Goal: Transaction & Acquisition: Purchase product/service

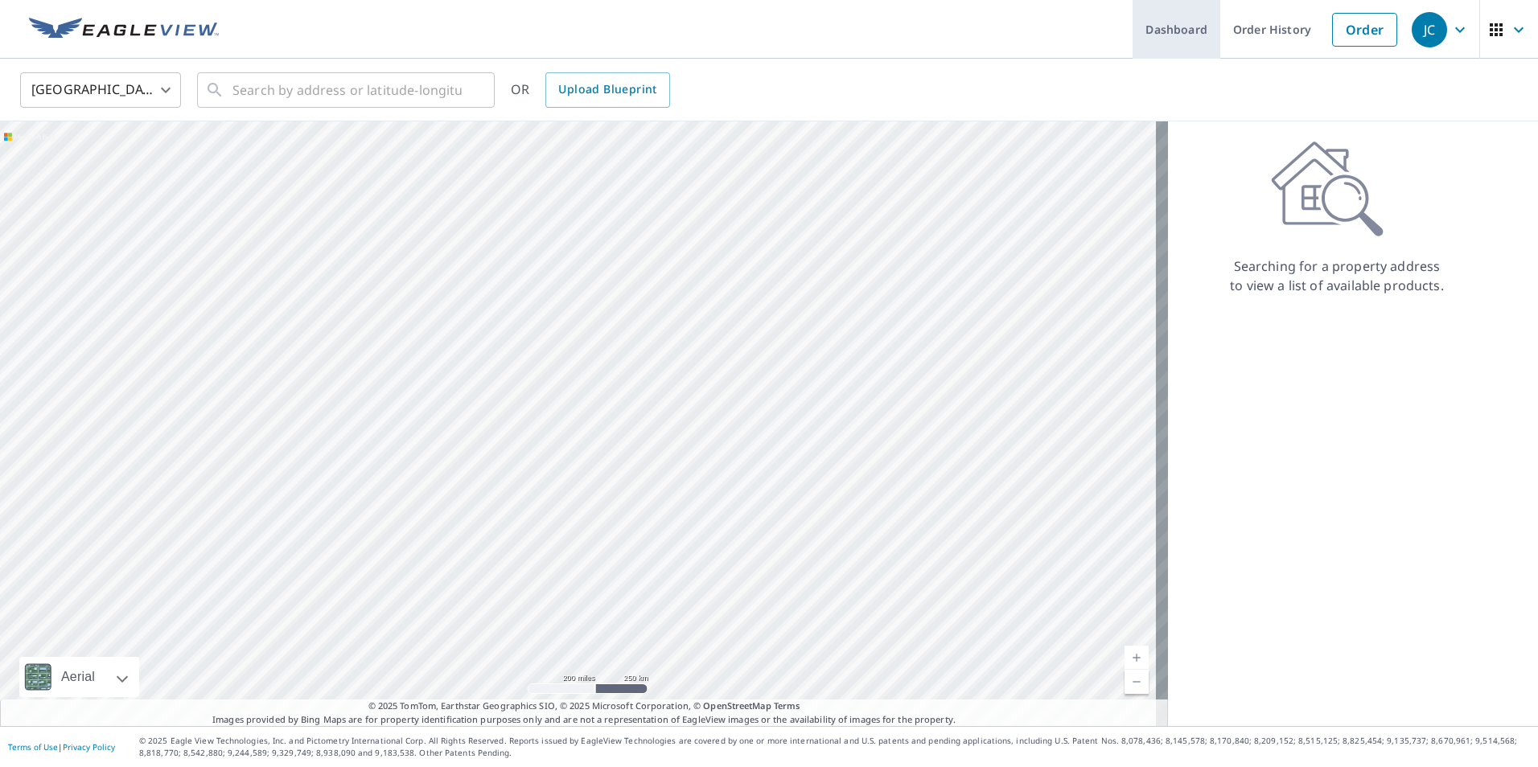
click at [1185, 30] on link "Dashboard" at bounding box center [1177, 29] width 88 height 59
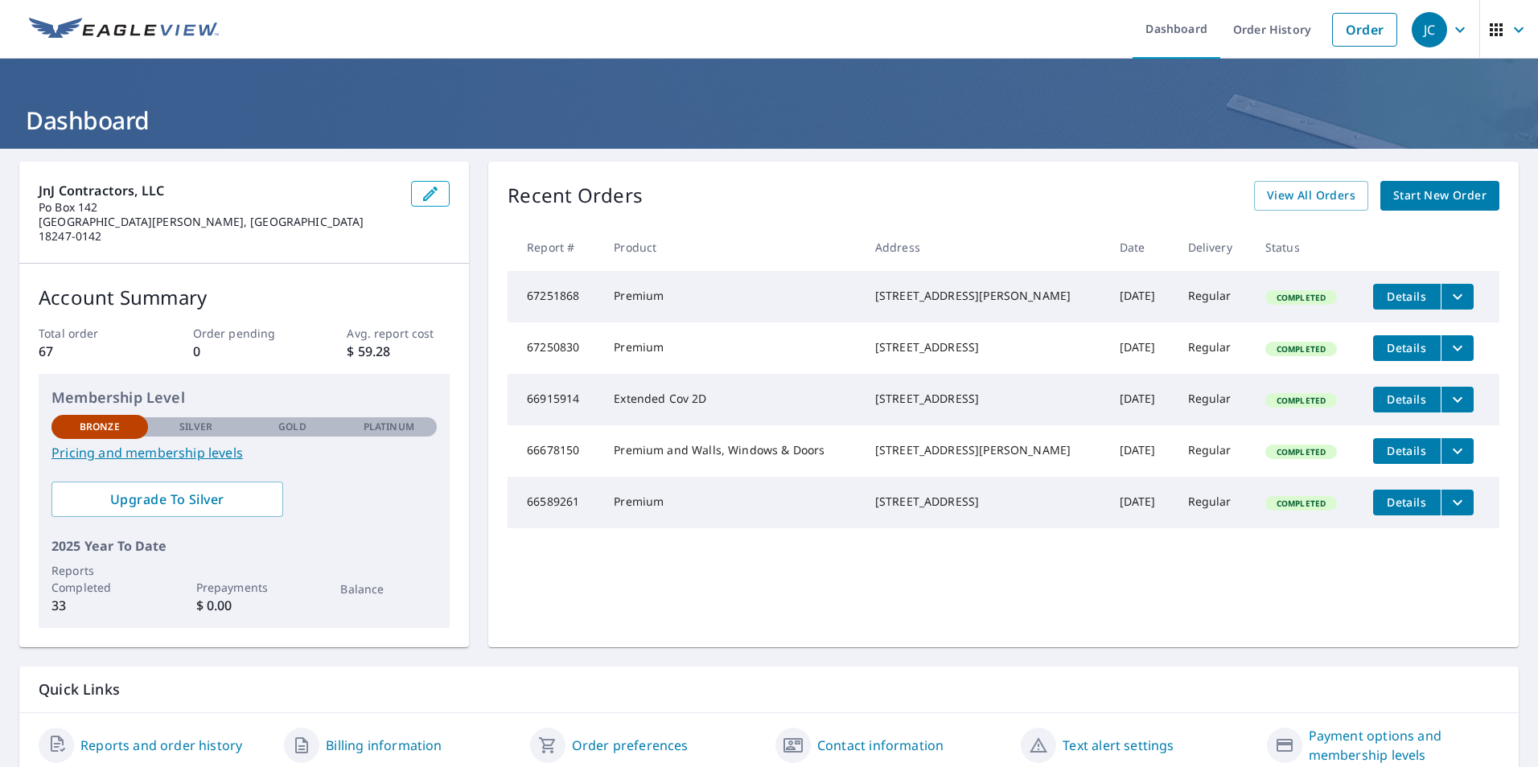
click at [187, 443] on link "Pricing and membership levels" at bounding box center [243, 452] width 385 height 19
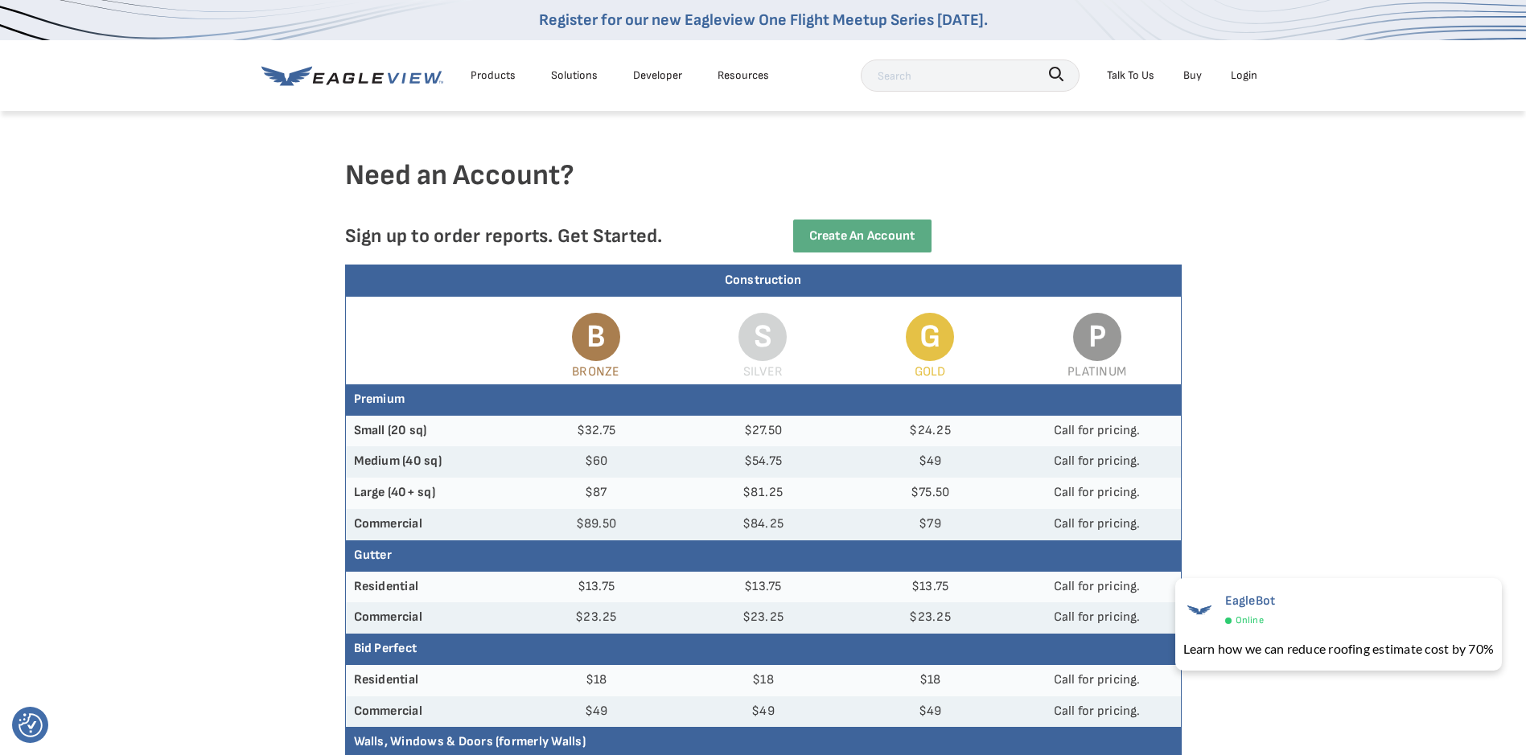
click at [1244, 74] on div "Login" at bounding box center [1244, 75] width 27 height 20
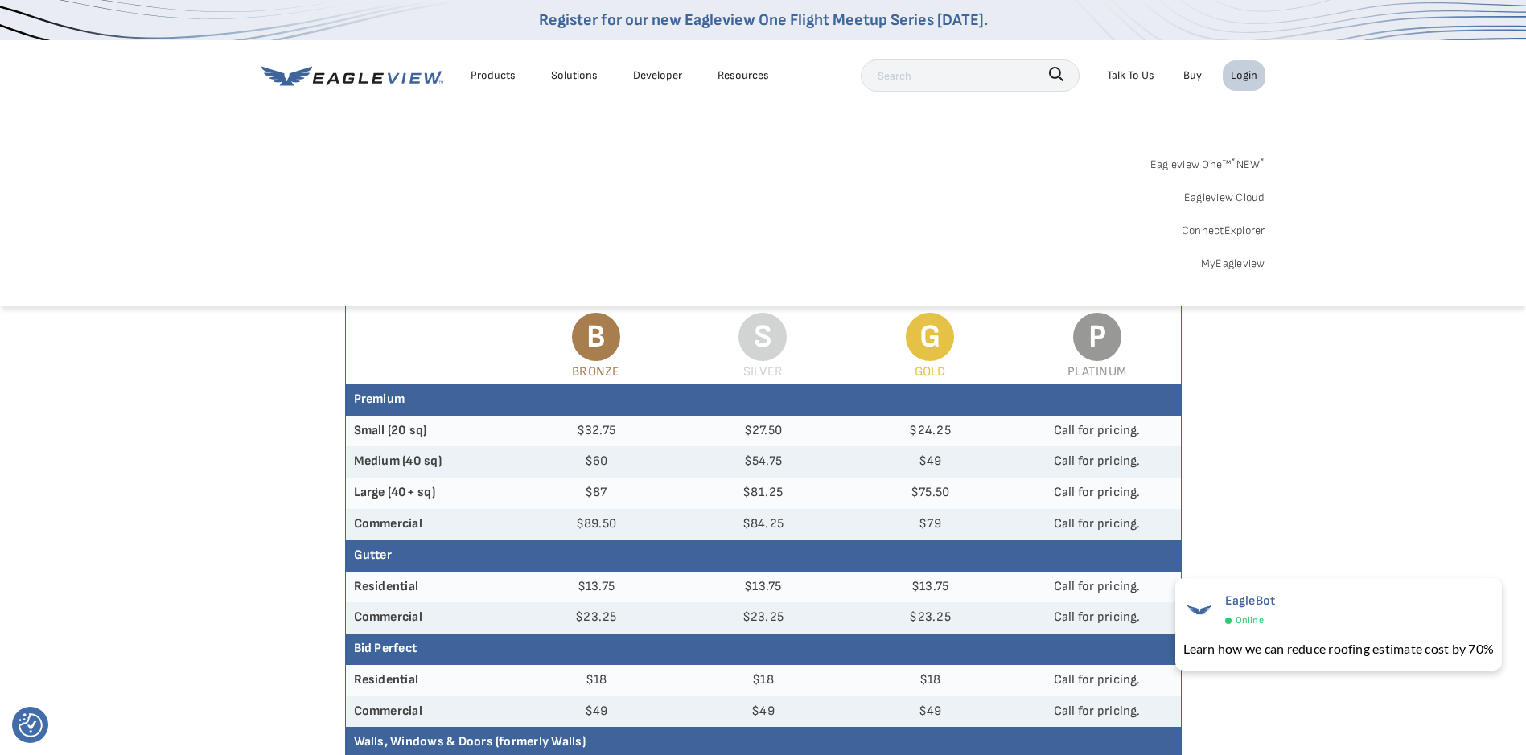
click at [1240, 265] on link "MyEagleview" at bounding box center [1233, 263] width 64 height 20
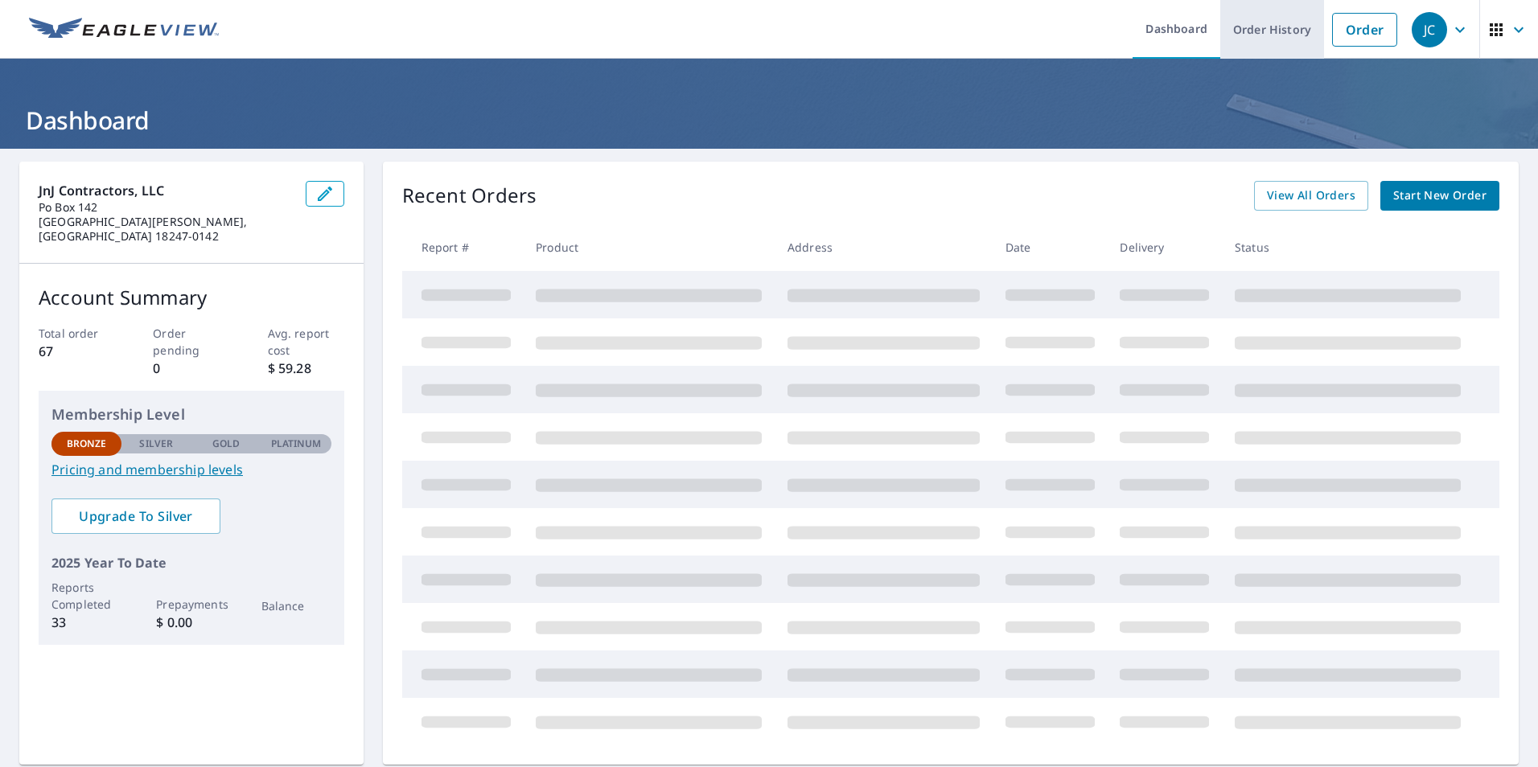
click at [1261, 34] on link "Order History" at bounding box center [1272, 29] width 104 height 59
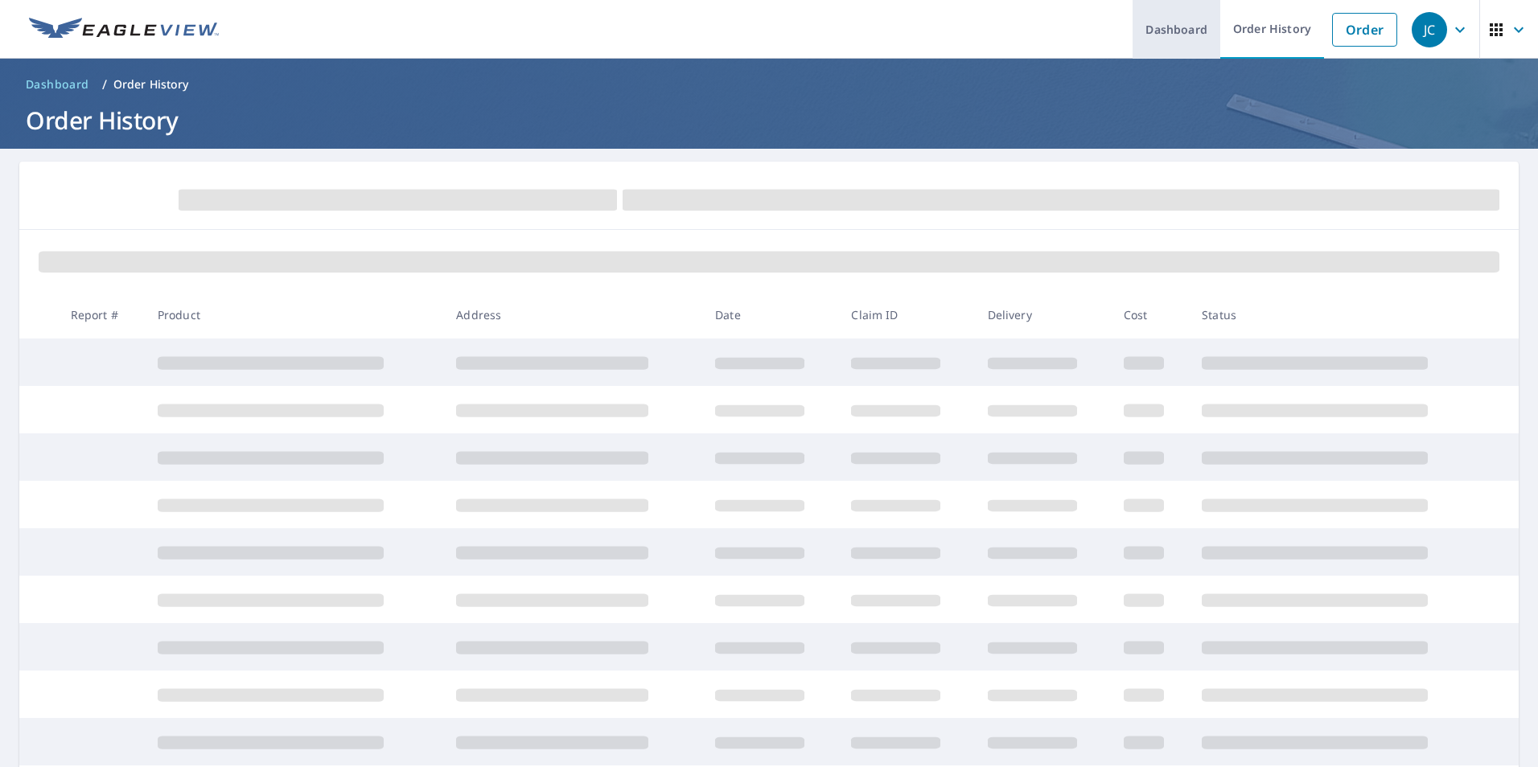
click at [1183, 26] on link "Dashboard" at bounding box center [1177, 29] width 88 height 59
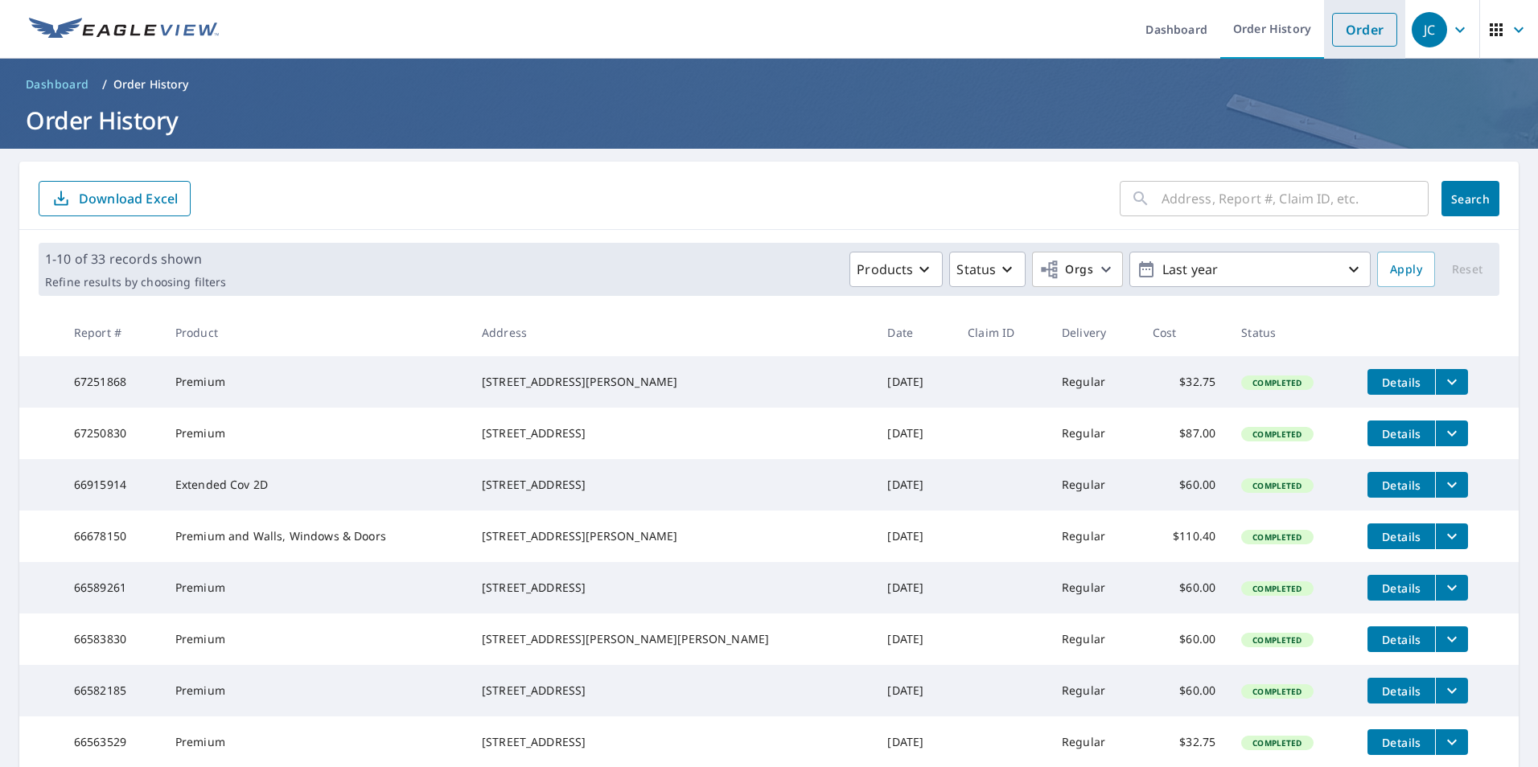
click at [1351, 25] on link "Order" at bounding box center [1364, 30] width 65 height 34
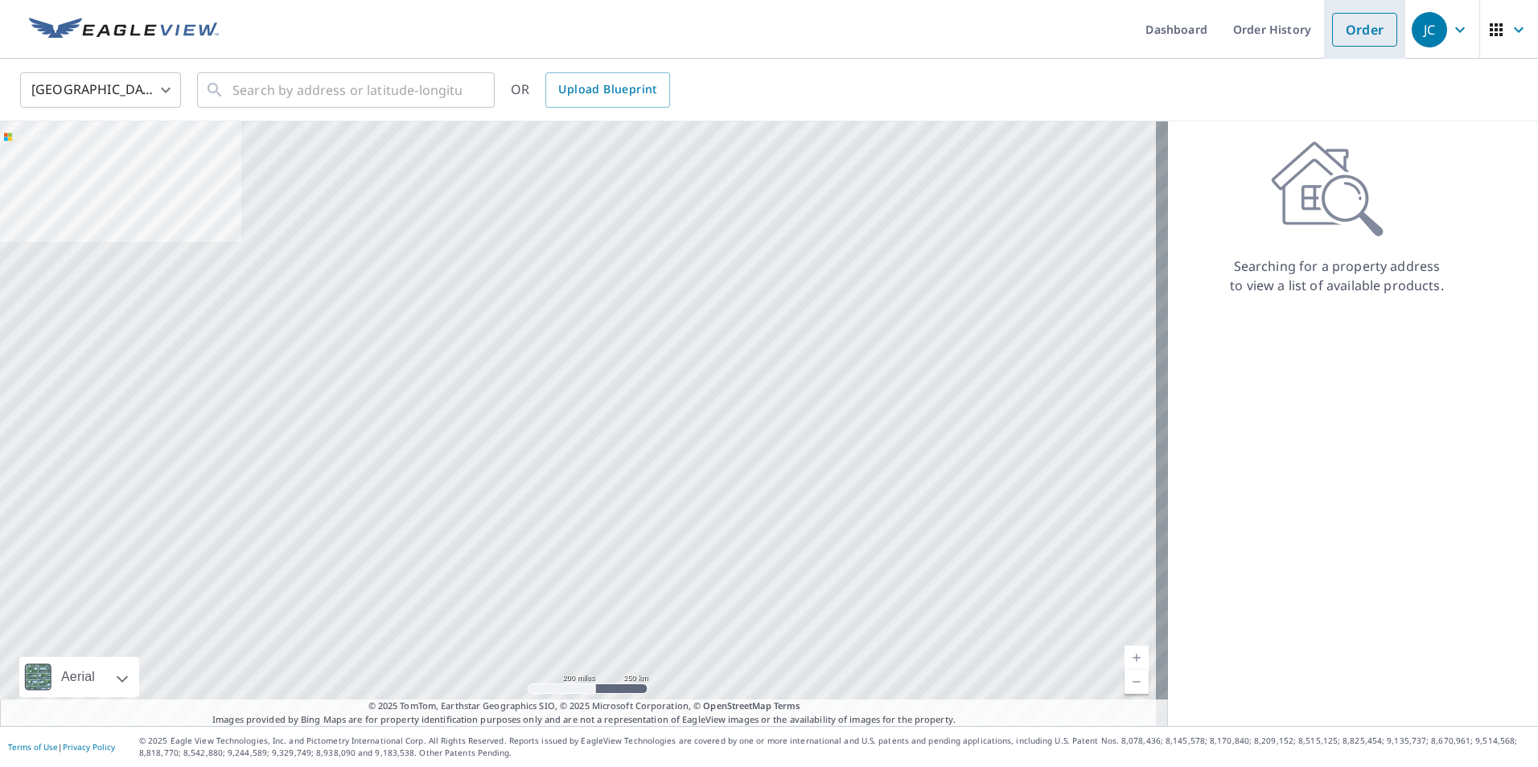
click at [1373, 31] on link "Order" at bounding box center [1364, 30] width 65 height 34
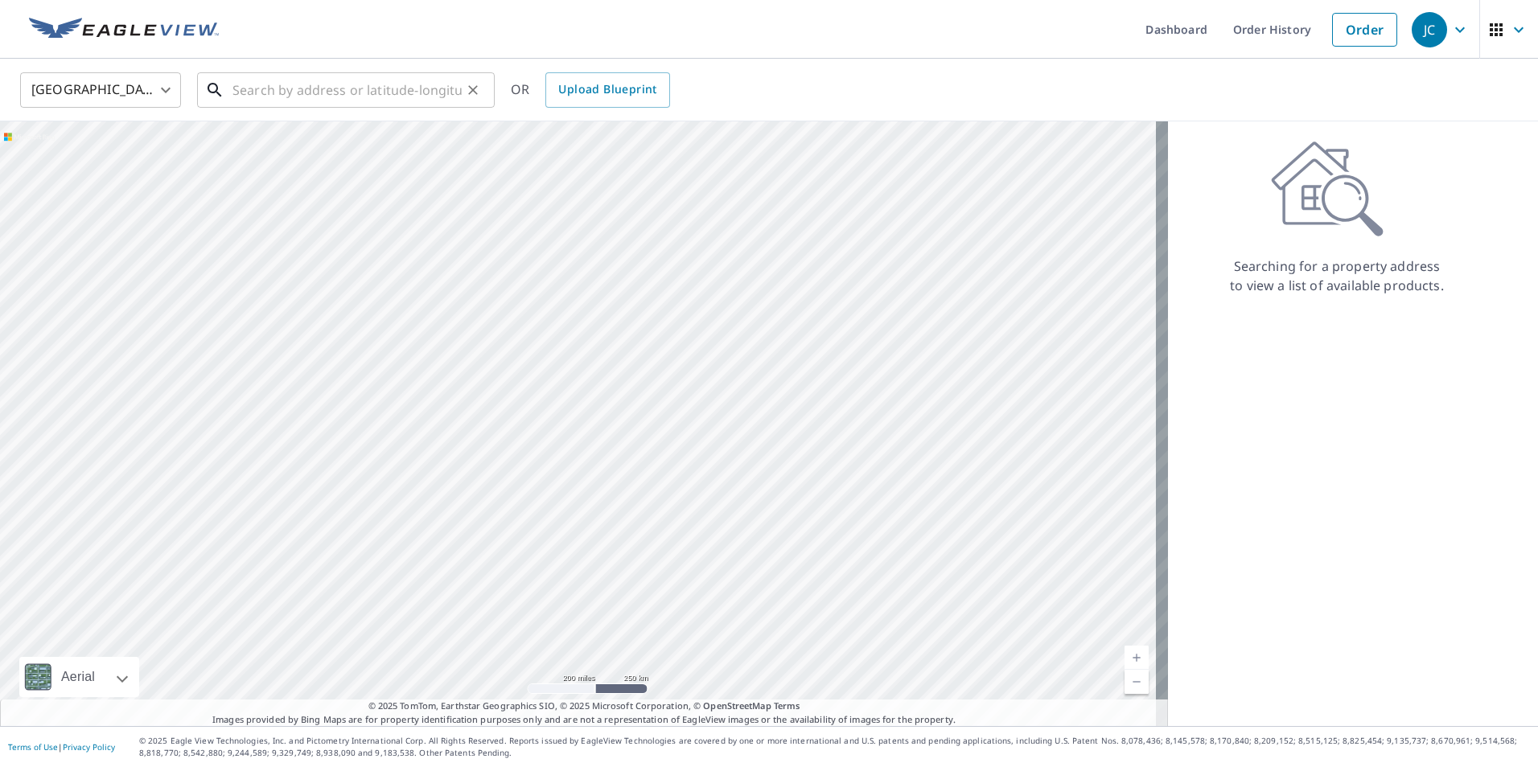
click at [380, 93] on input "text" at bounding box center [346, 90] width 229 height 45
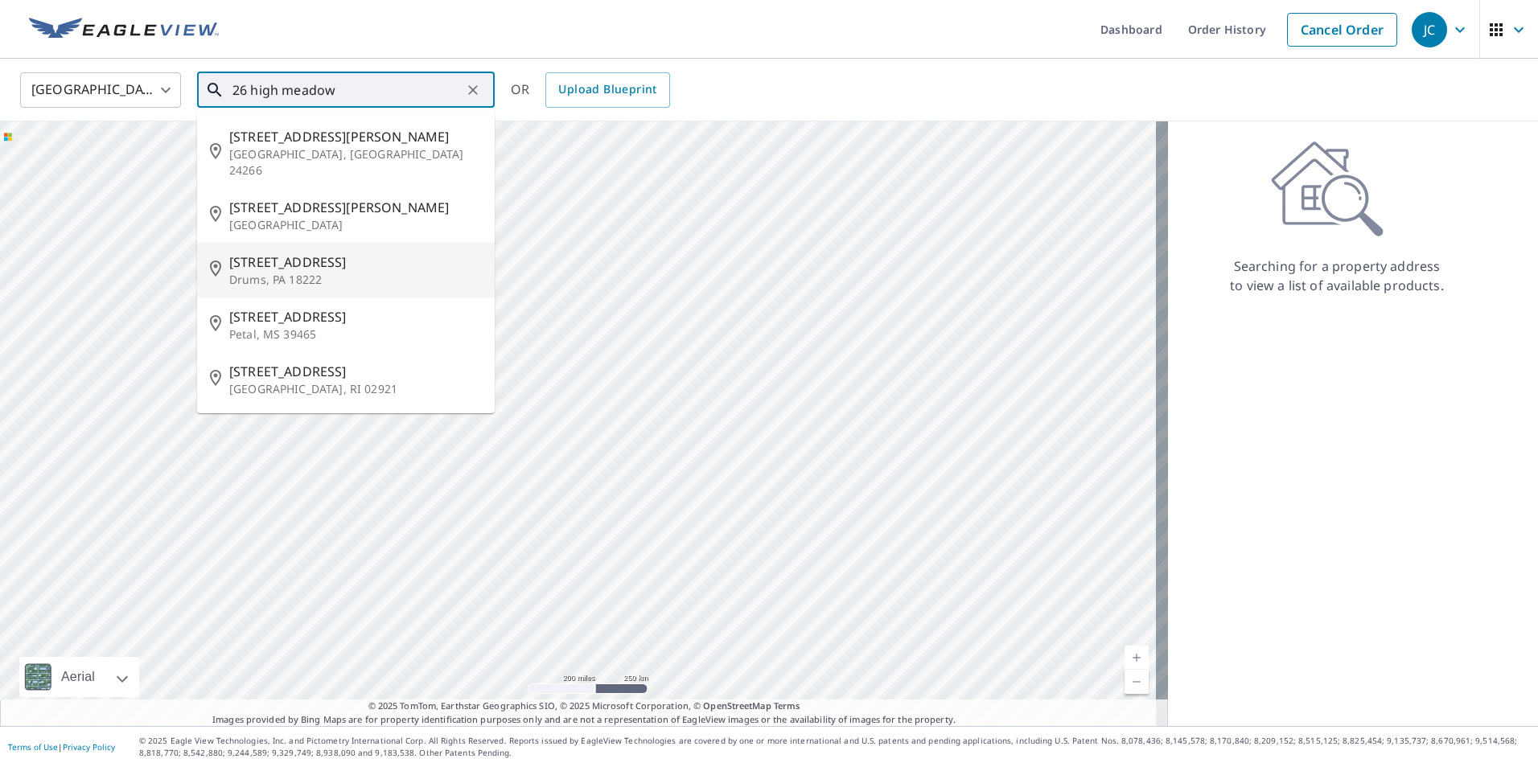
click at [306, 253] on span "[STREET_ADDRESS]" at bounding box center [355, 262] width 253 height 19
type input "[STREET_ADDRESS]"
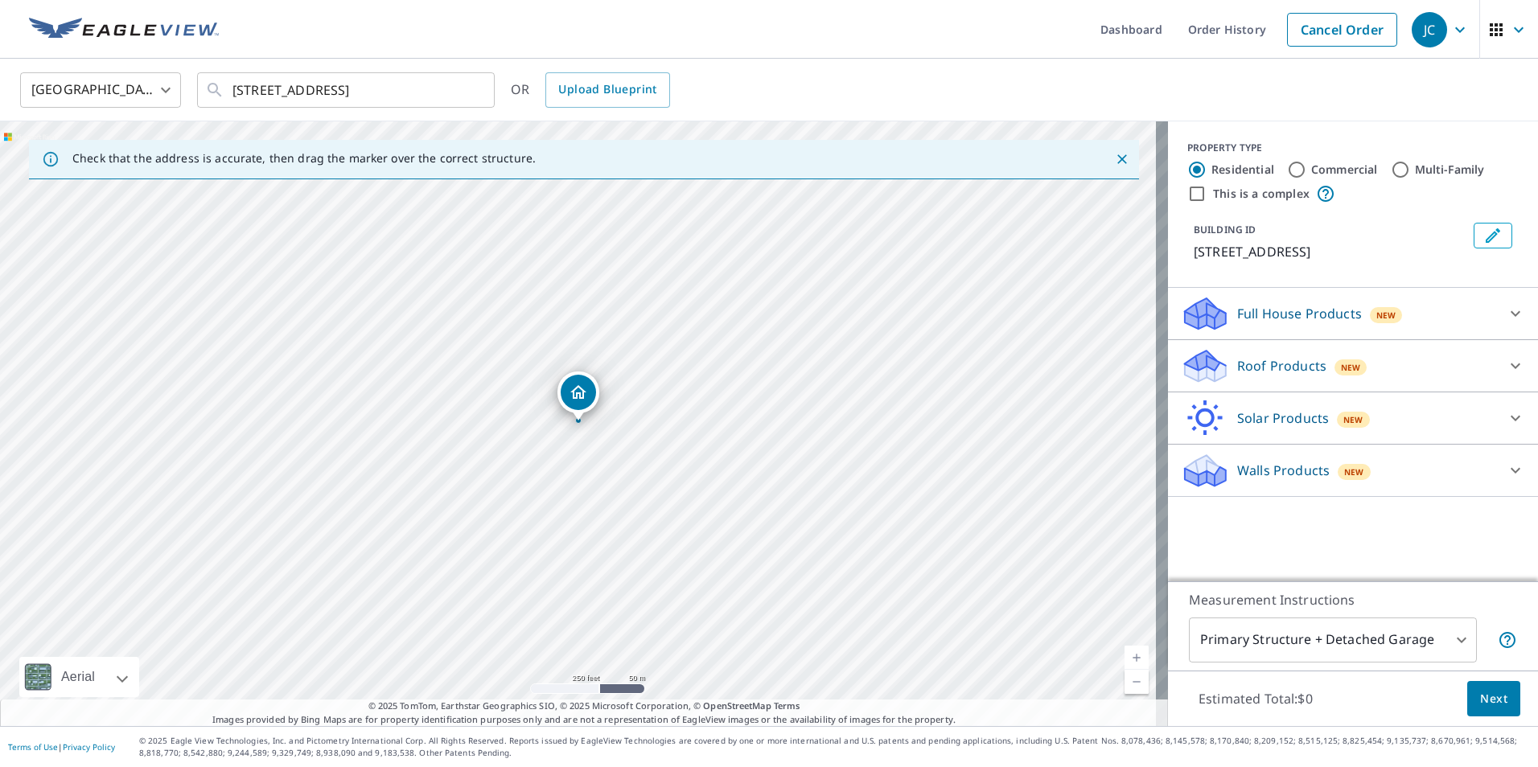
click at [588, 423] on div "[STREET_ADDRESS]" at bounding box center [584, 423] width 1168 height 605
click at [1282, 366] on p "Roof Products" at bounding box center [1281, 365] width 89 height 19
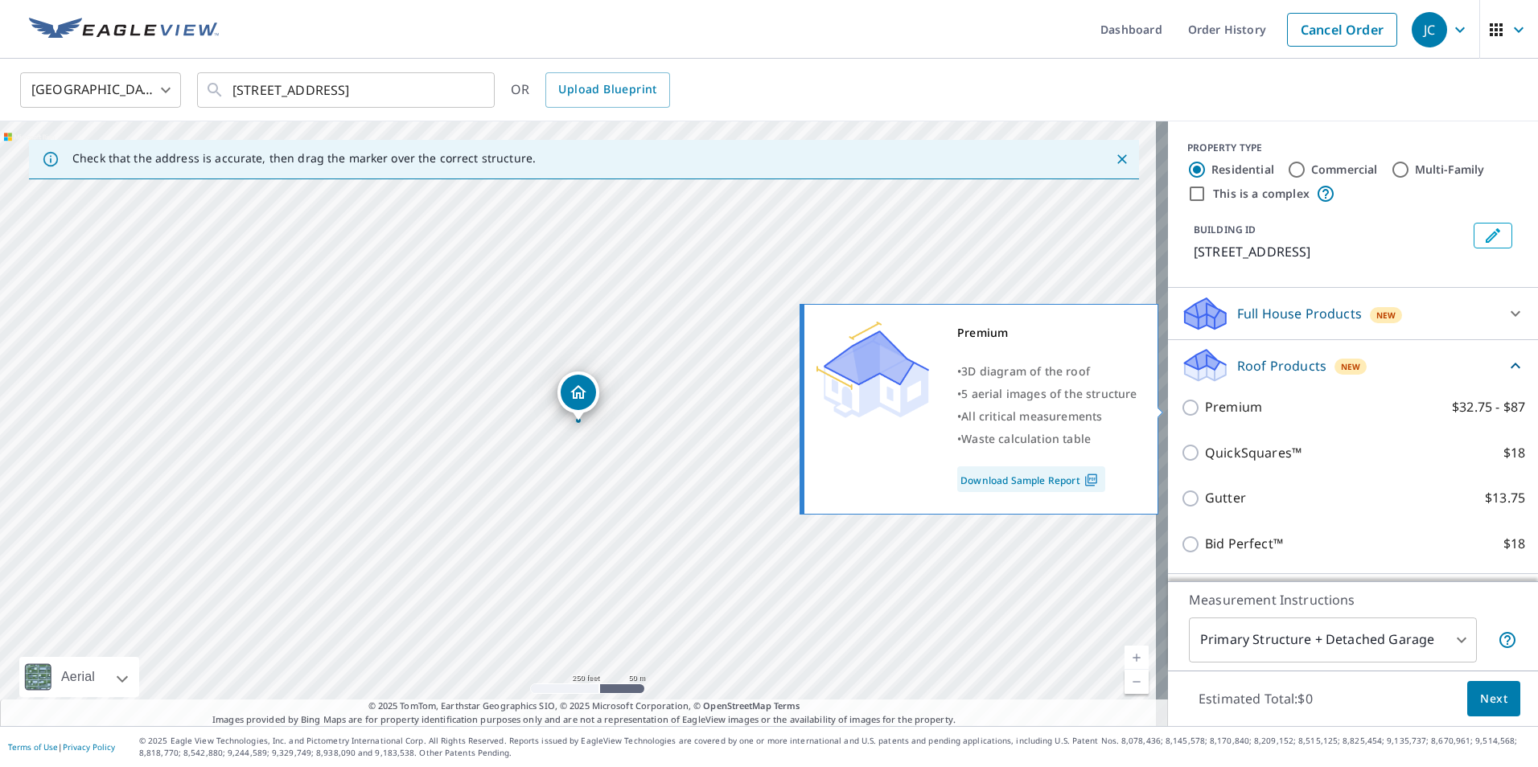
click at [1181, 402] on input "Premium $32.75 - $87" at bounding box center [1193, 407] width 24 height 19
checkbox input "true"
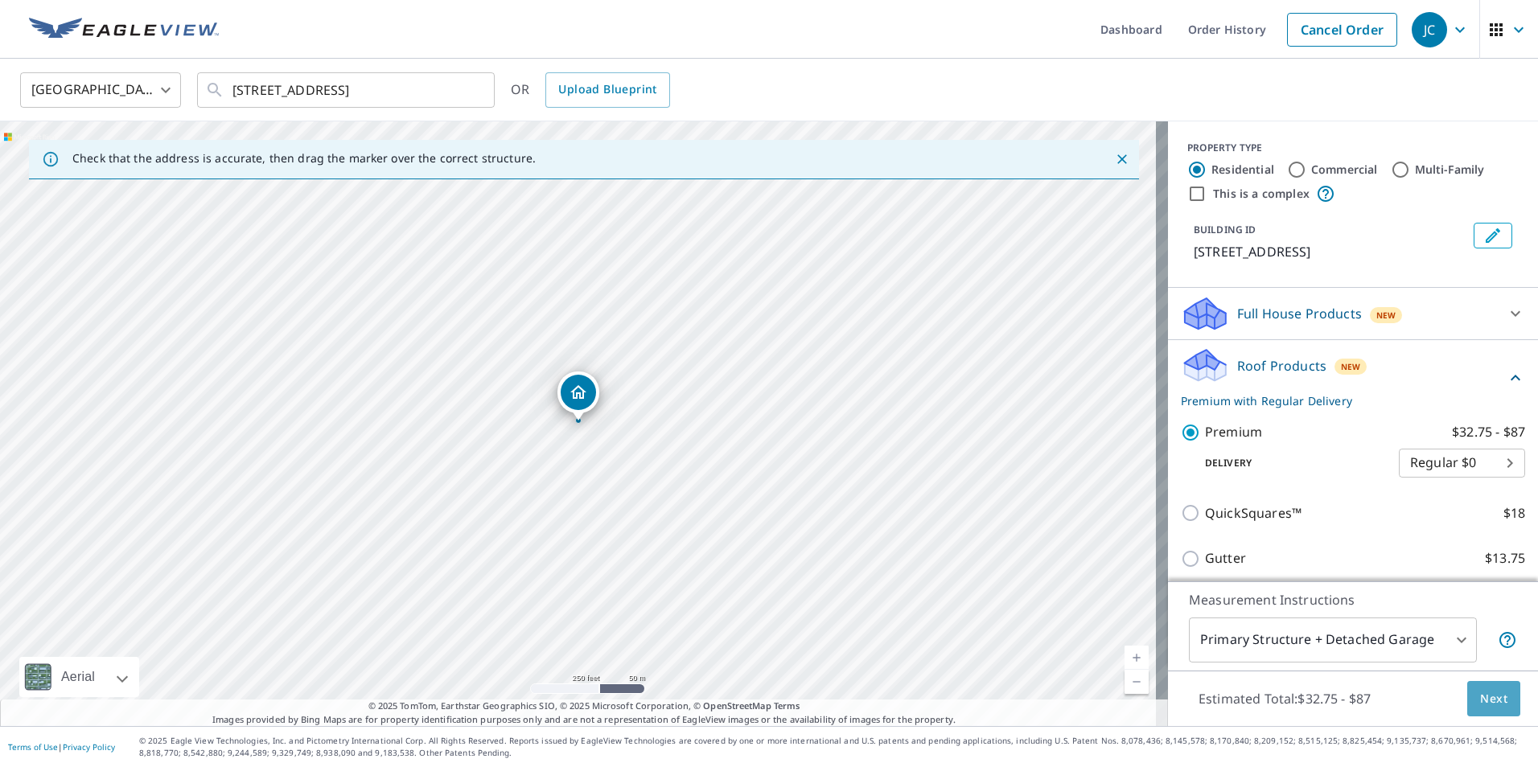
click at [1480, 693] on span "Next" at bounding box center [1493, 699] width 27 height 20
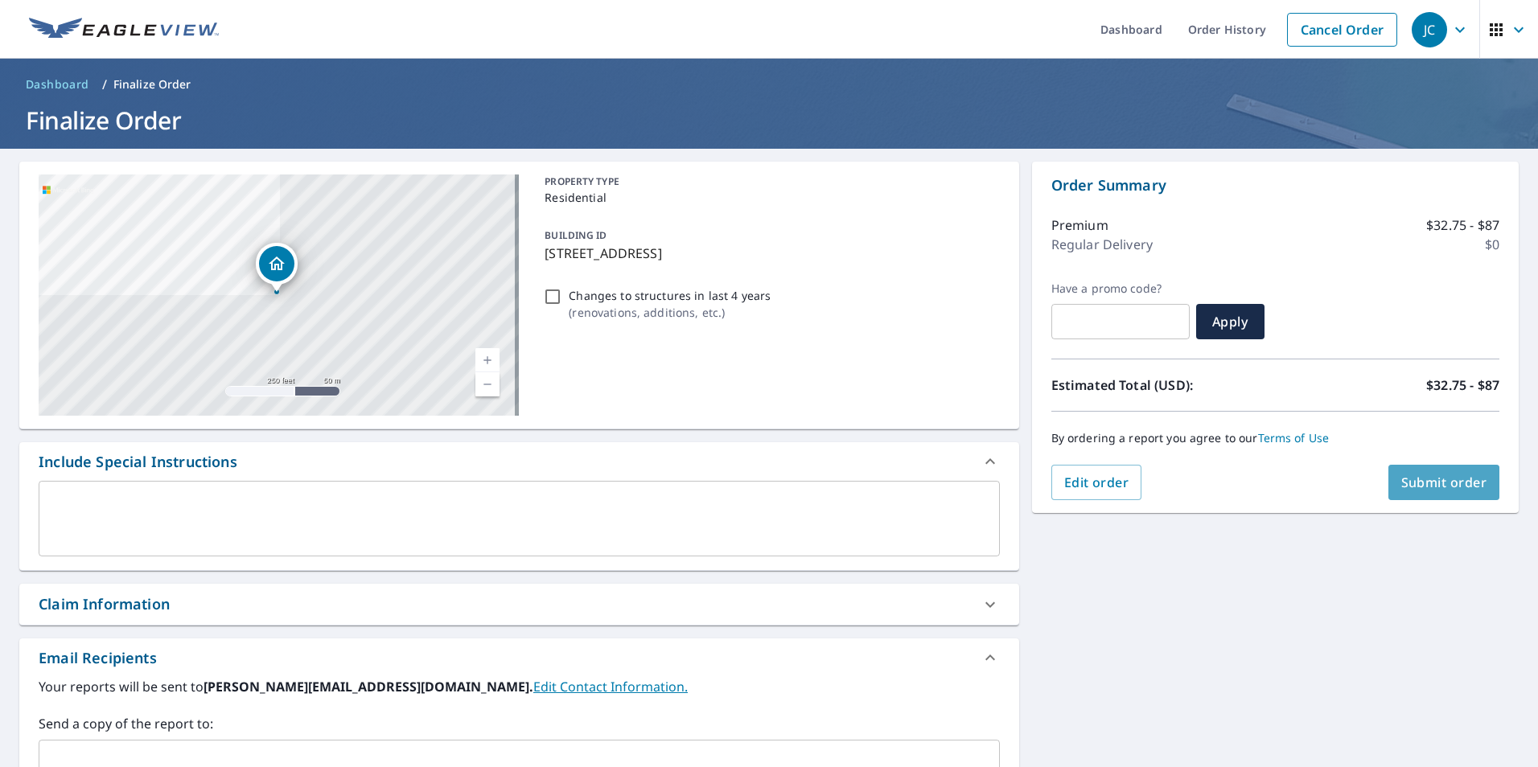
click at [1443, 484] on span "Submit order" at bounding box center [1444, 483] width 86 height 18
